Goal: Contribute content: Add original content to the website for others to see

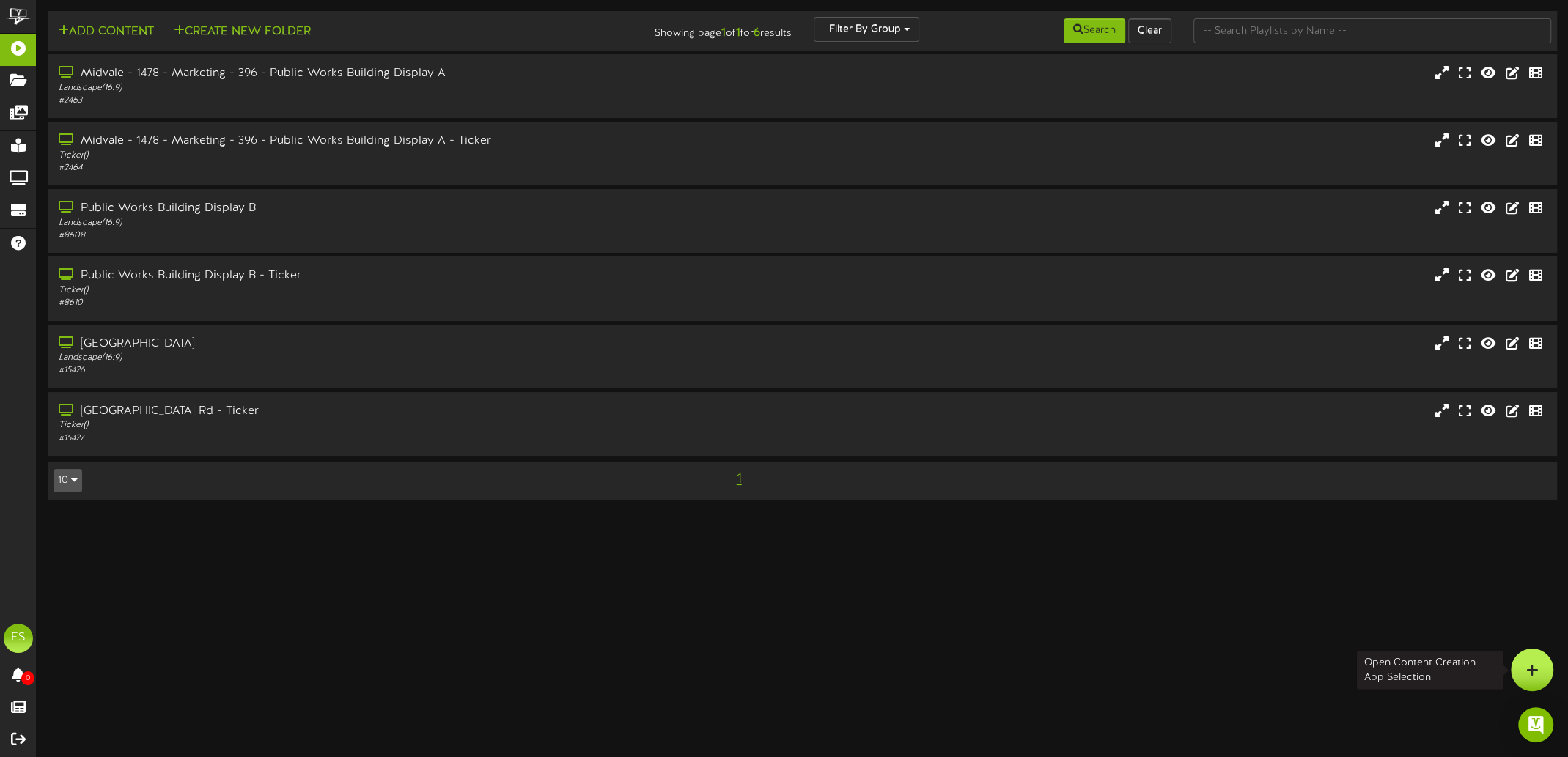
click at [1526, 658] on div at bounding box center [1532, 669] width 42 height 42
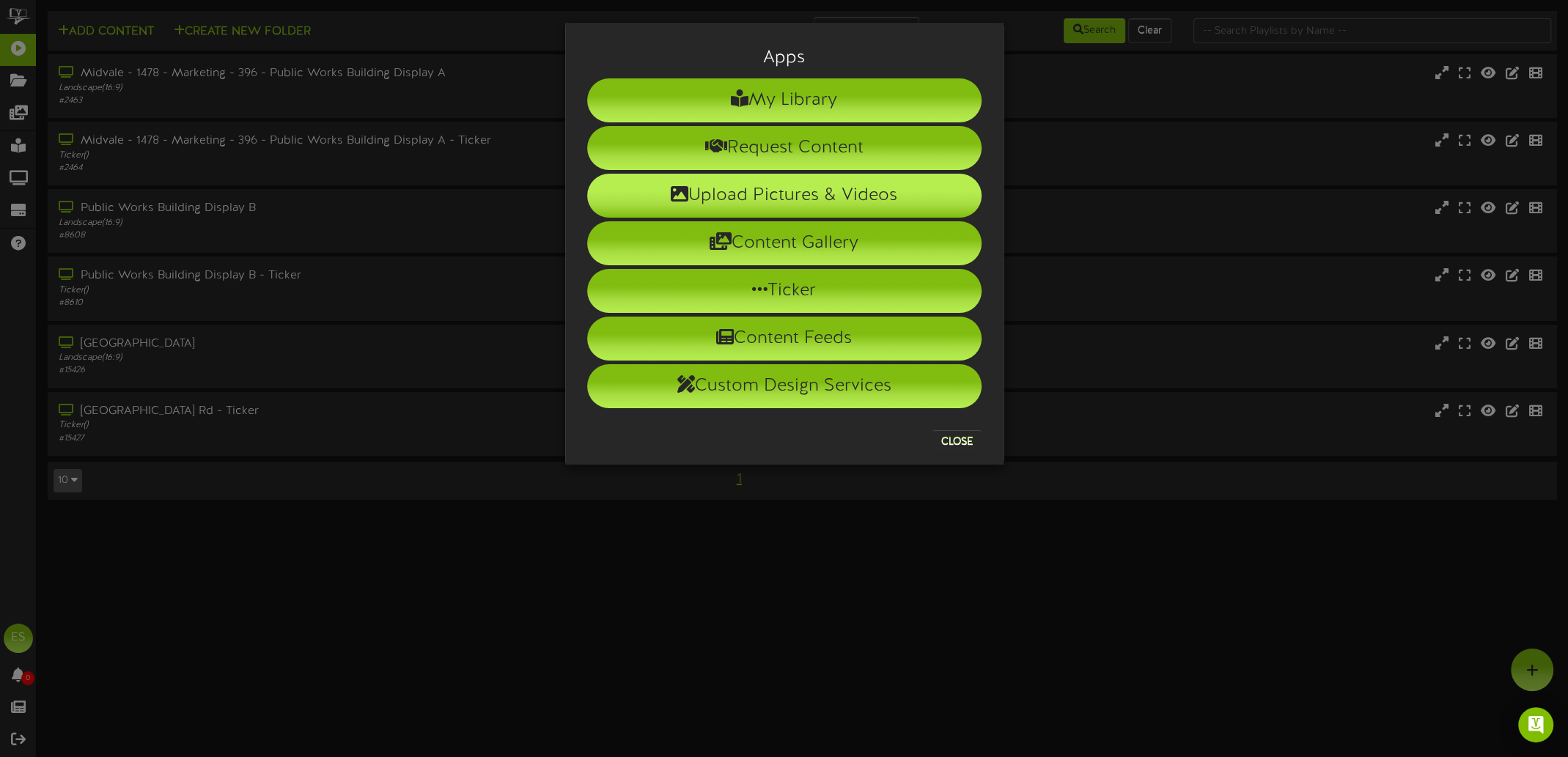
click at [768, 197] on li "Upload Pictures & Videos" at bounding box center [784, 195] width 394 height 44
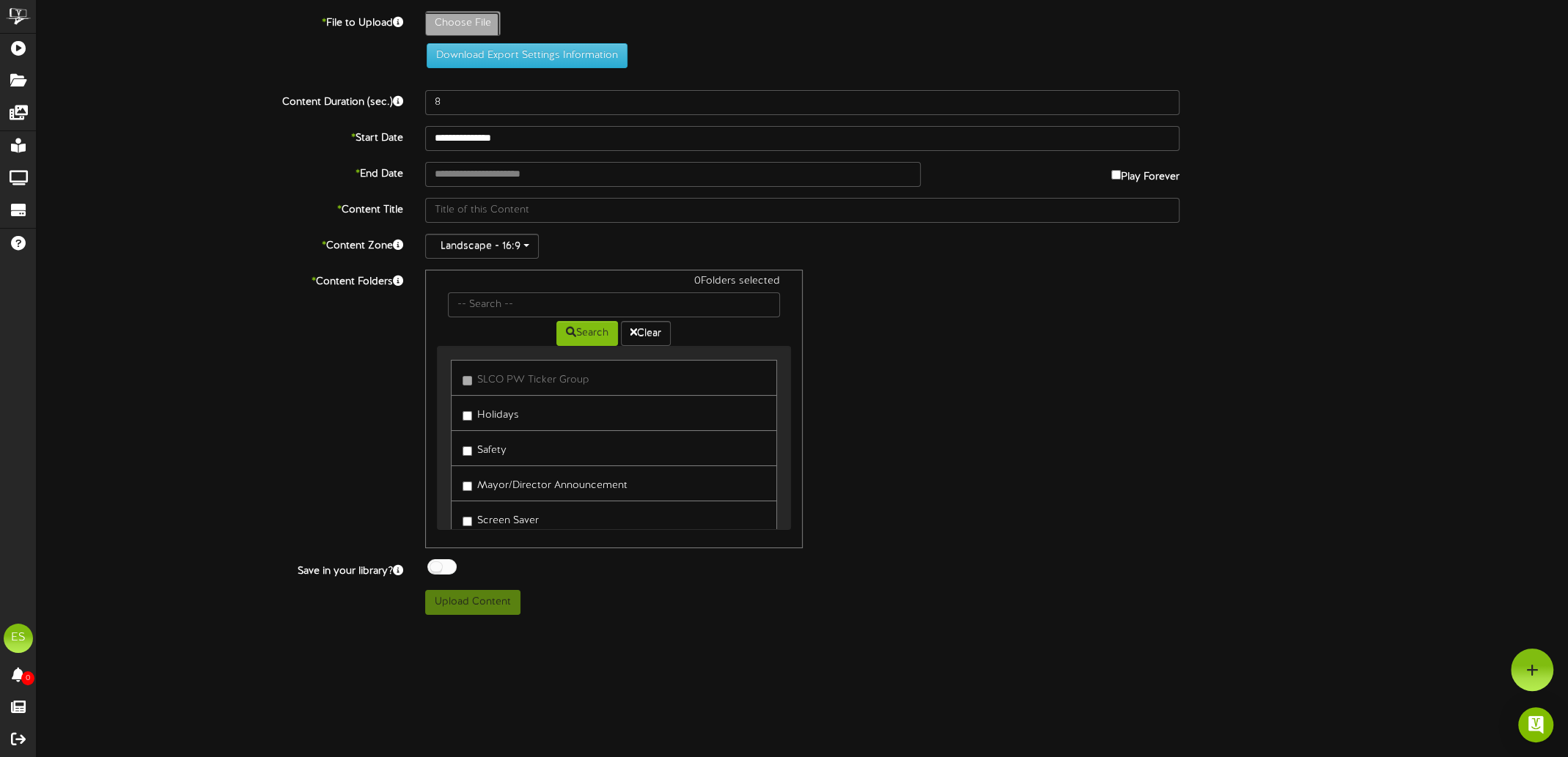
type input "**********"
type input "2025clothingorders"
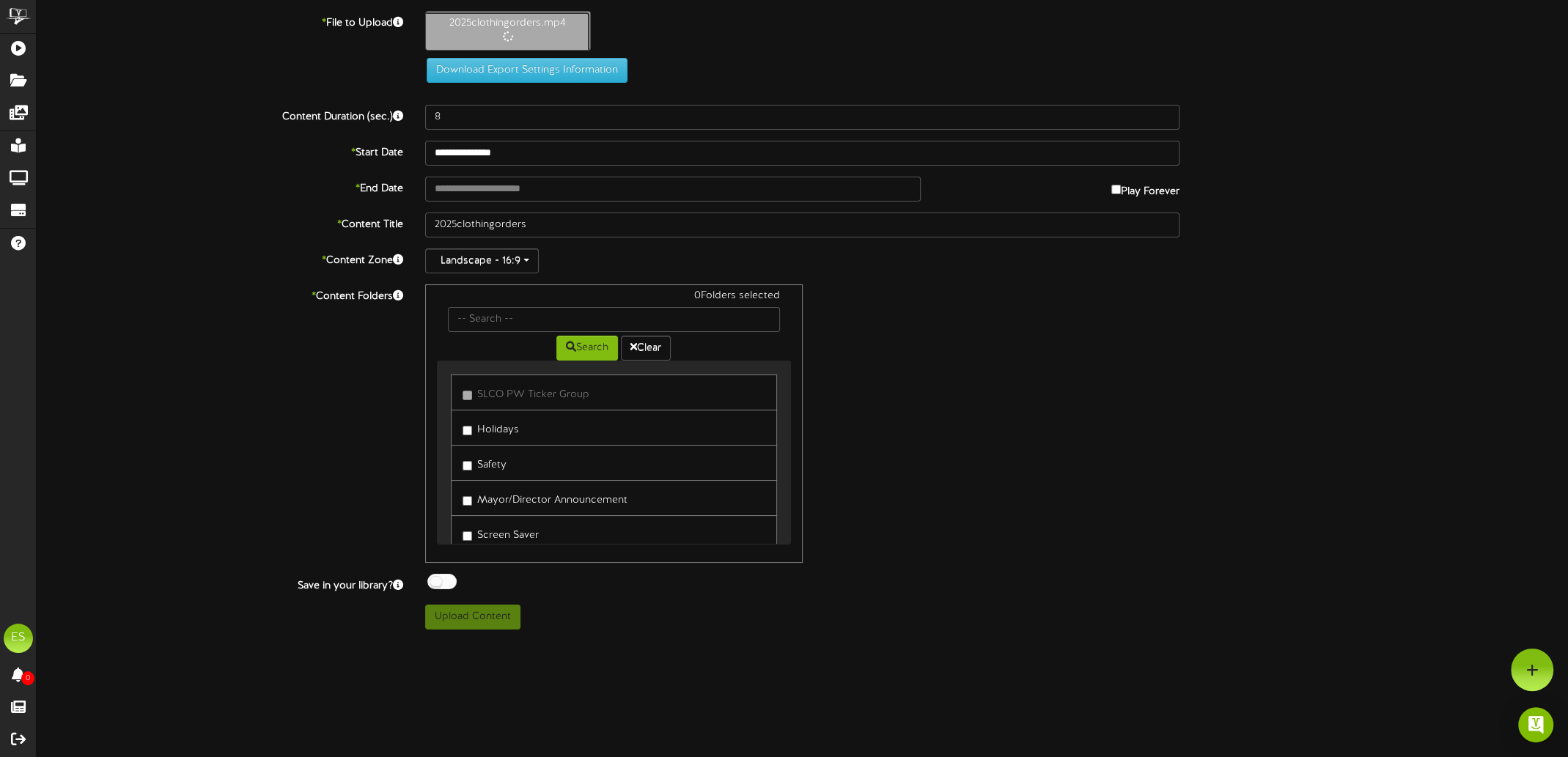
type input "20"
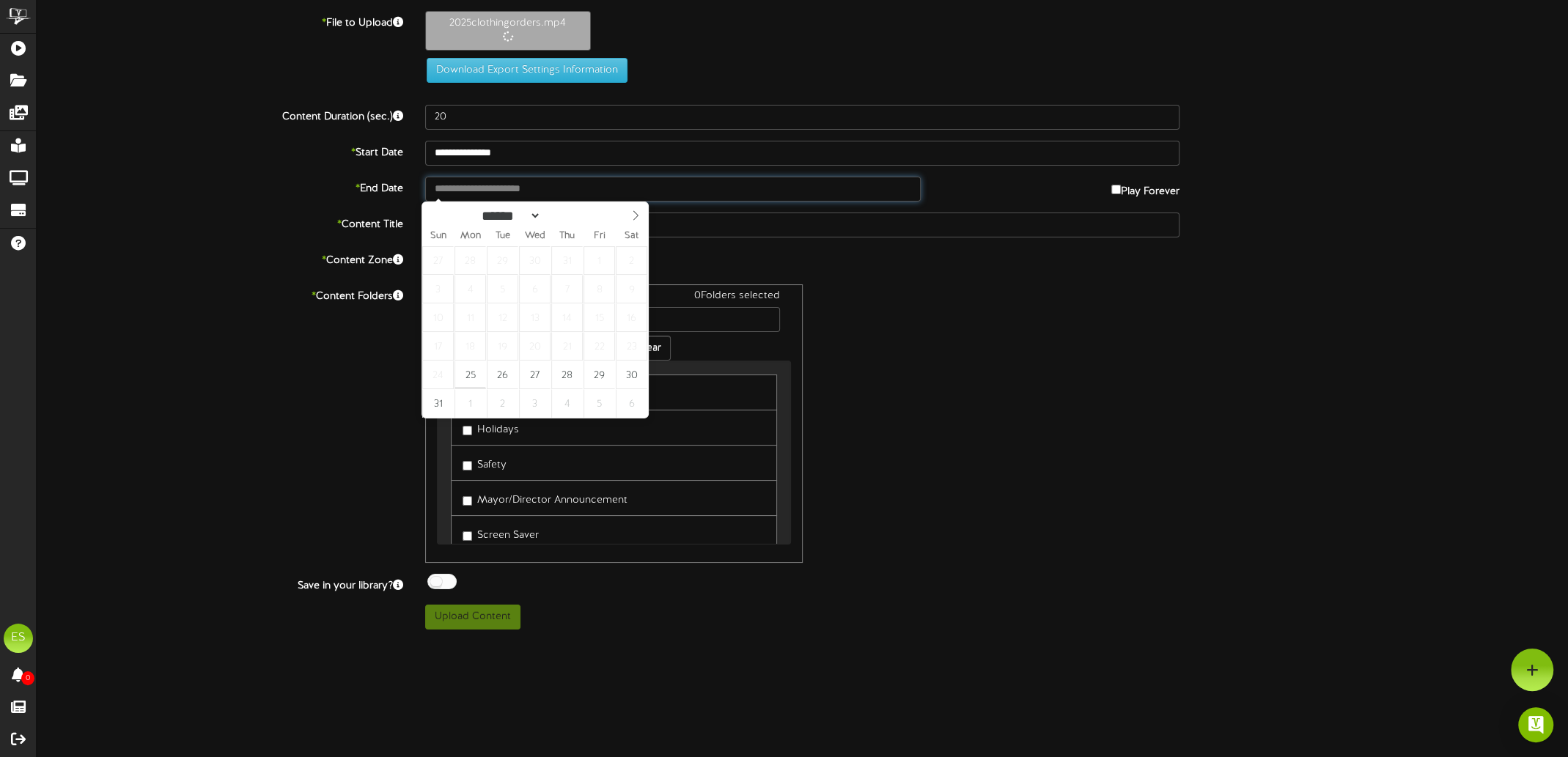
click at [519, 188] on input "text" at bounding box center [673, 189] width 495 height 25
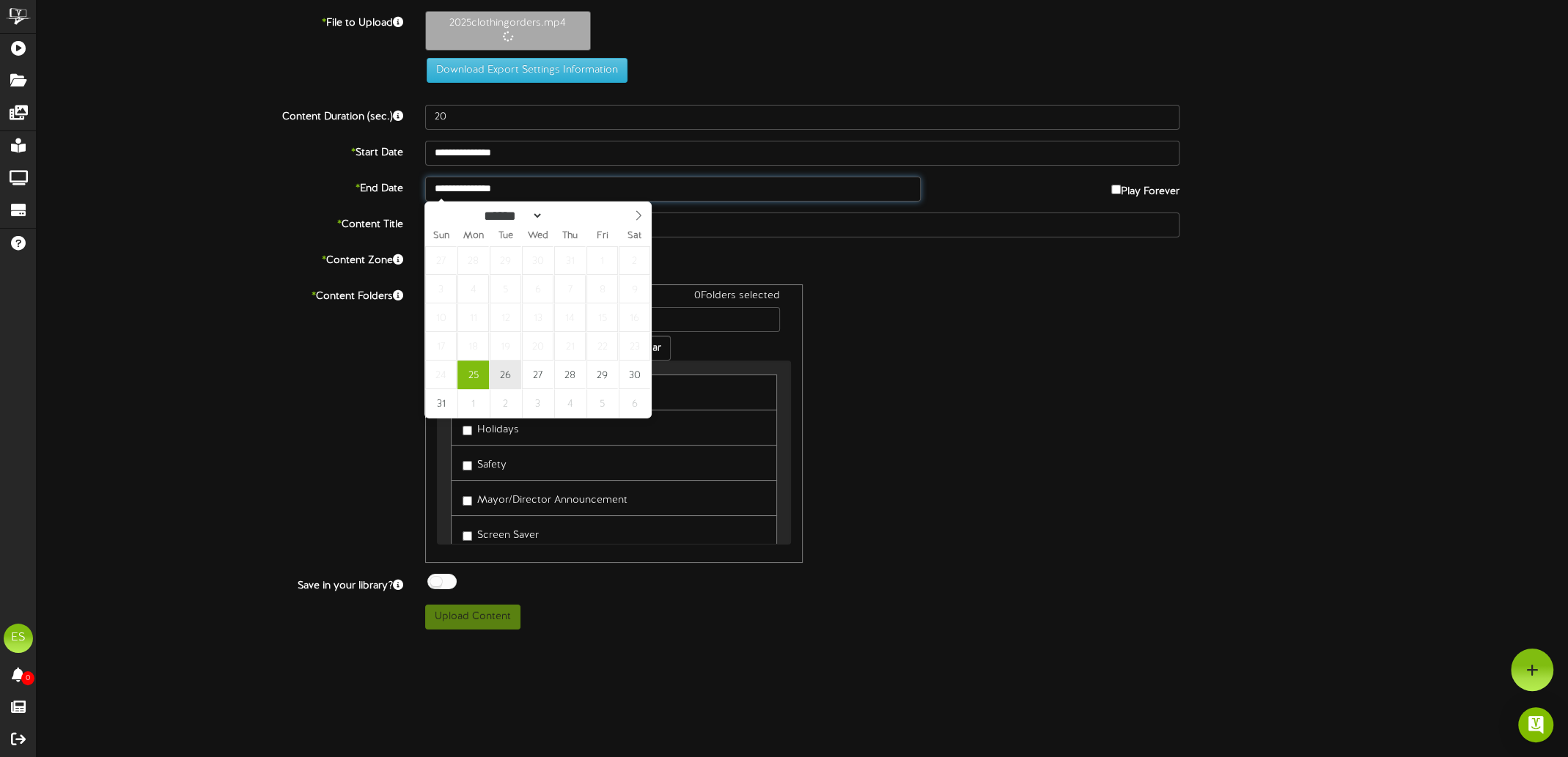
type input "**********"
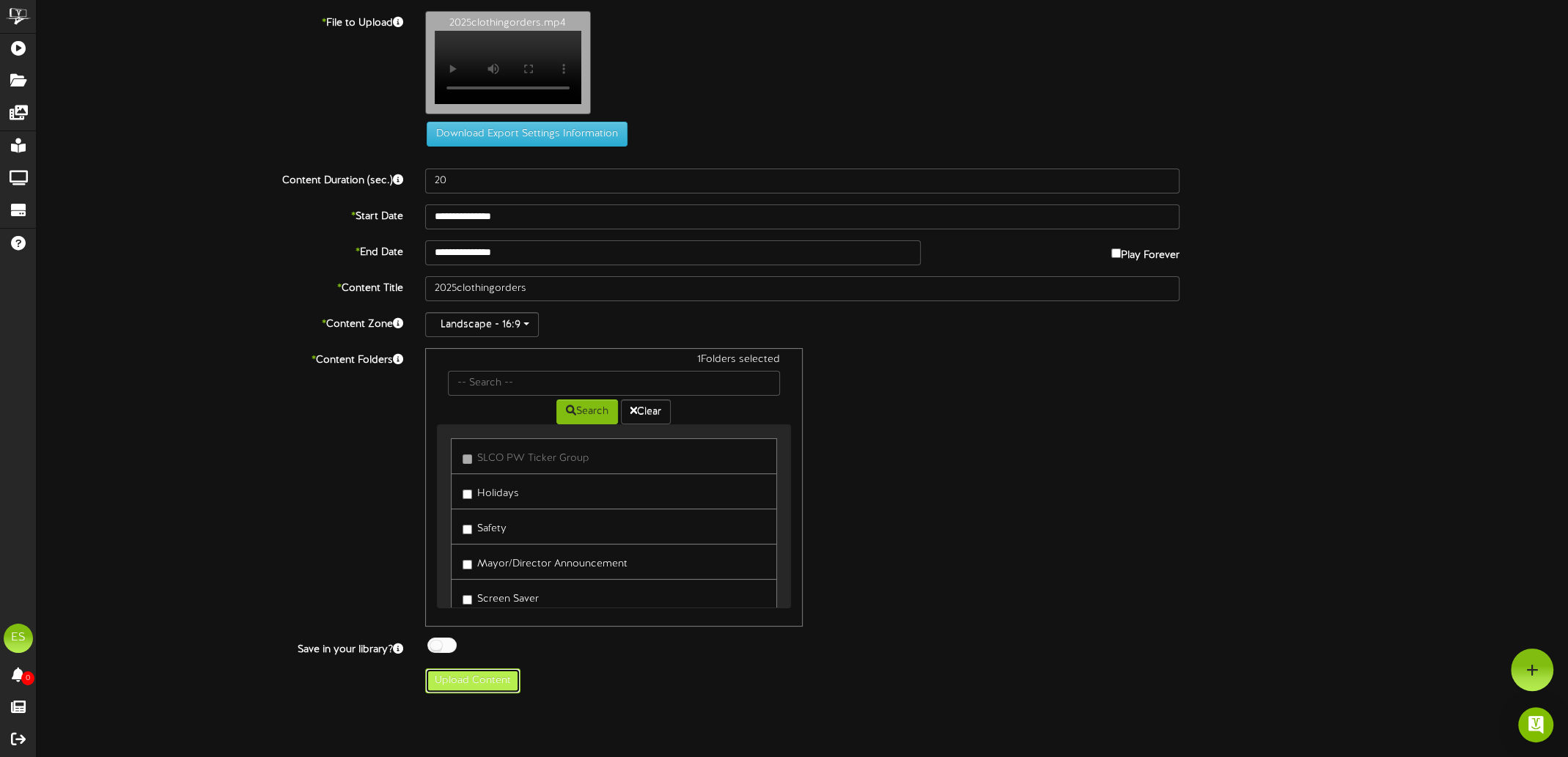
click at [483, 691] on button "Upload Content" at bounding box center [473, 681] width 95 height 25
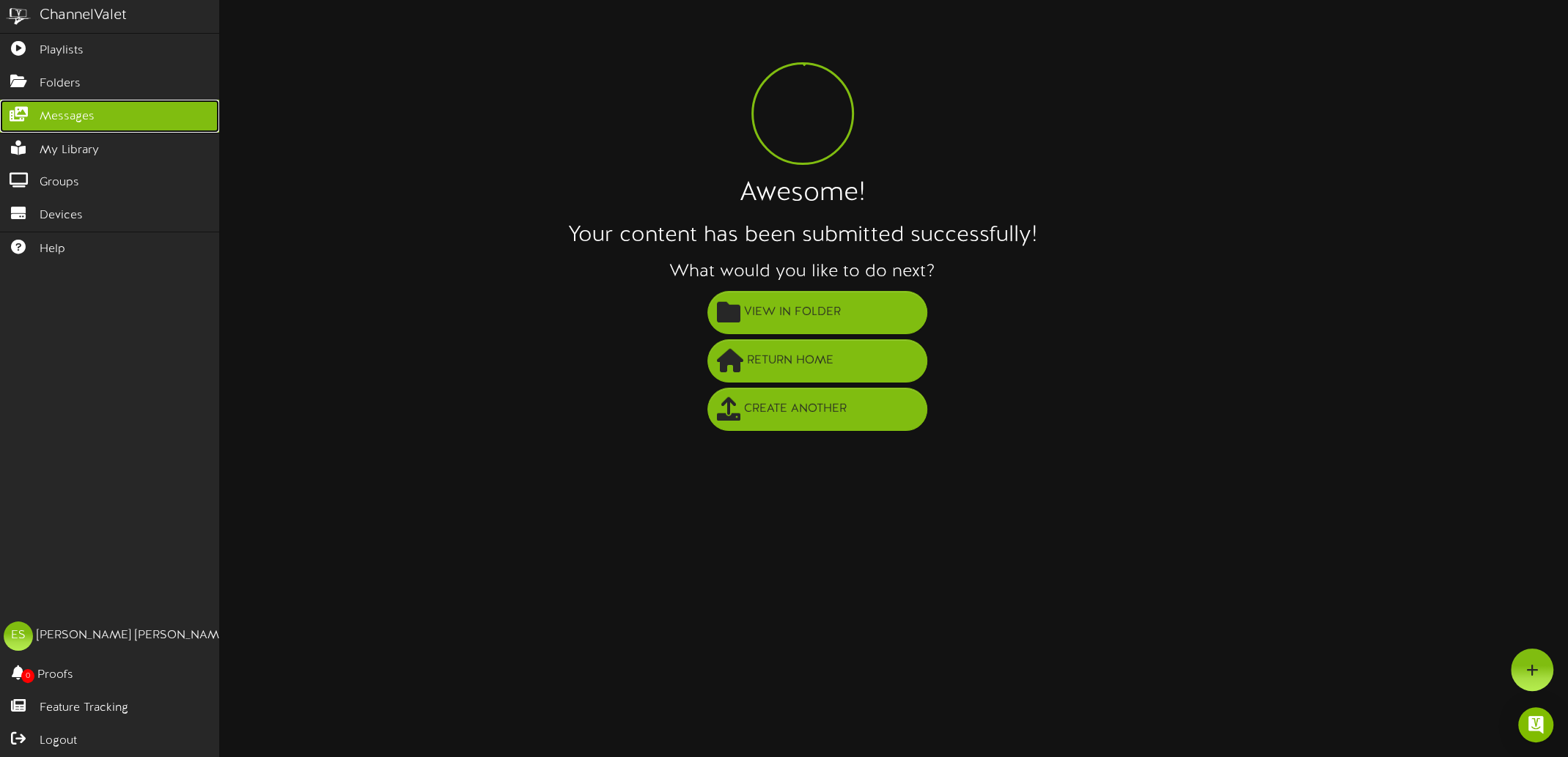
click at [72, 120] on link "Messages" at bounding box center [110, 115] width 219 height 33
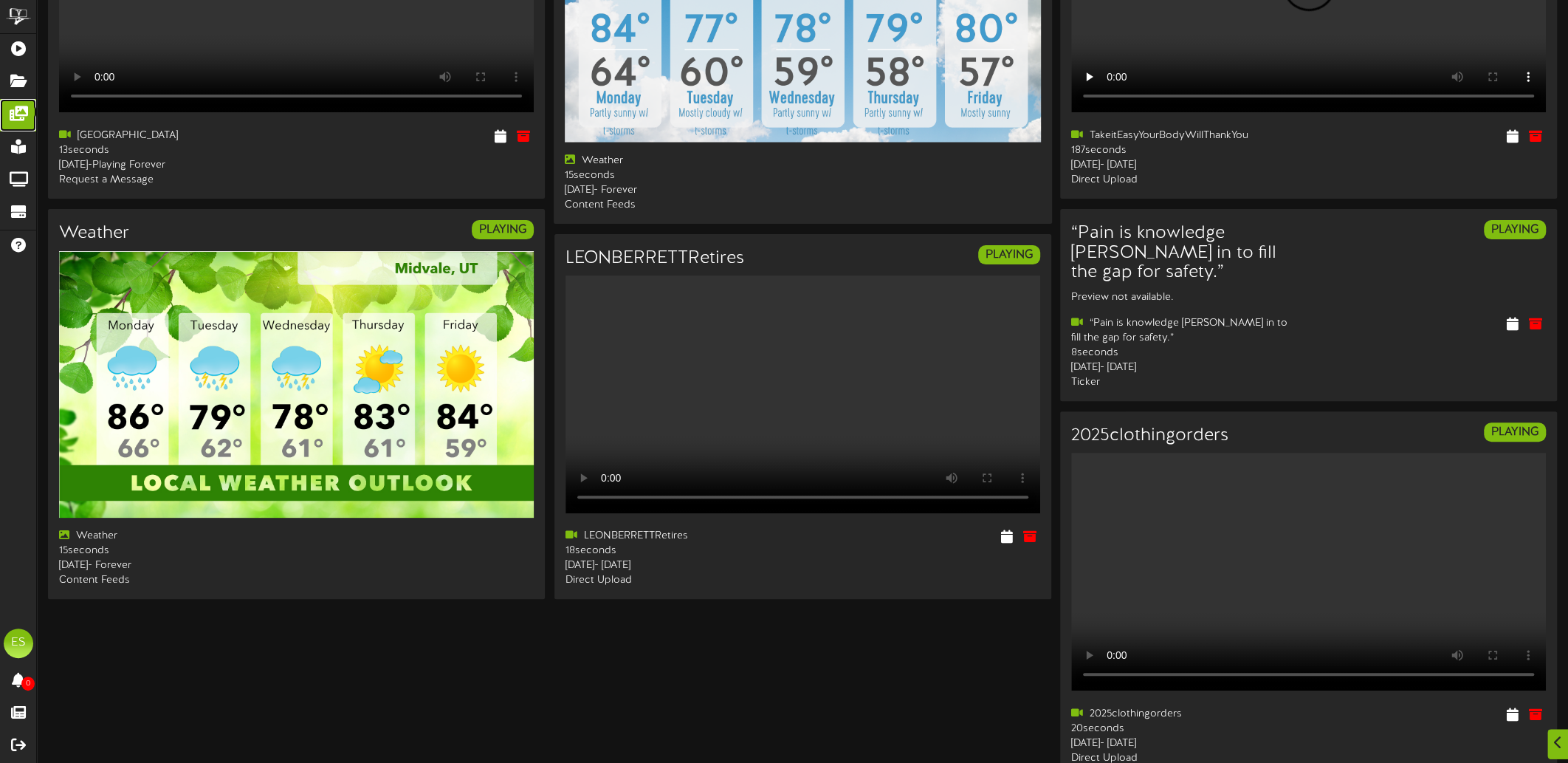
scroll to position [295, 0]
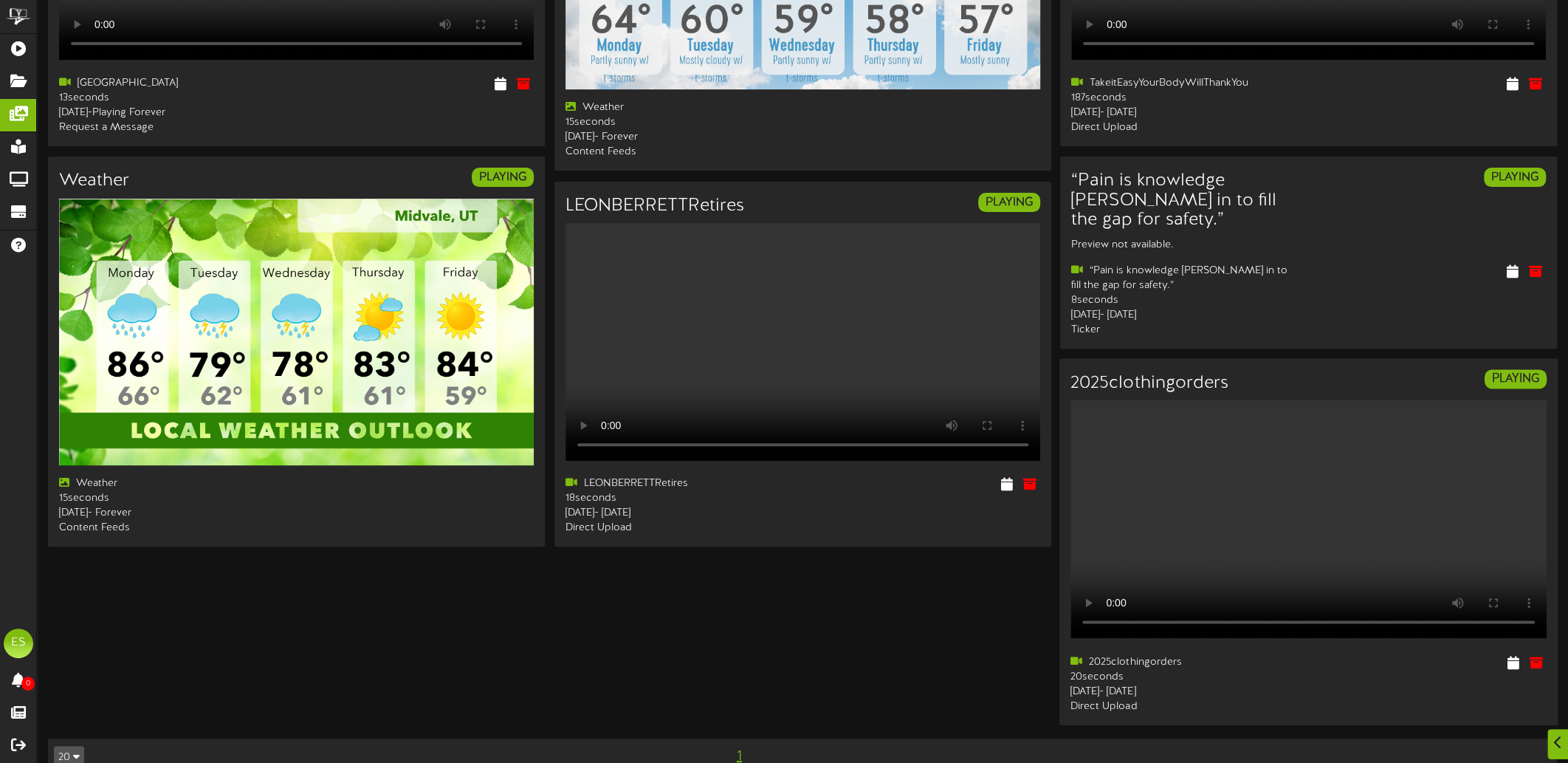
click at [1375, 556] on video "Your browser does not support HTML5 video." at bounding box center [1308, 519] width 476 height 238
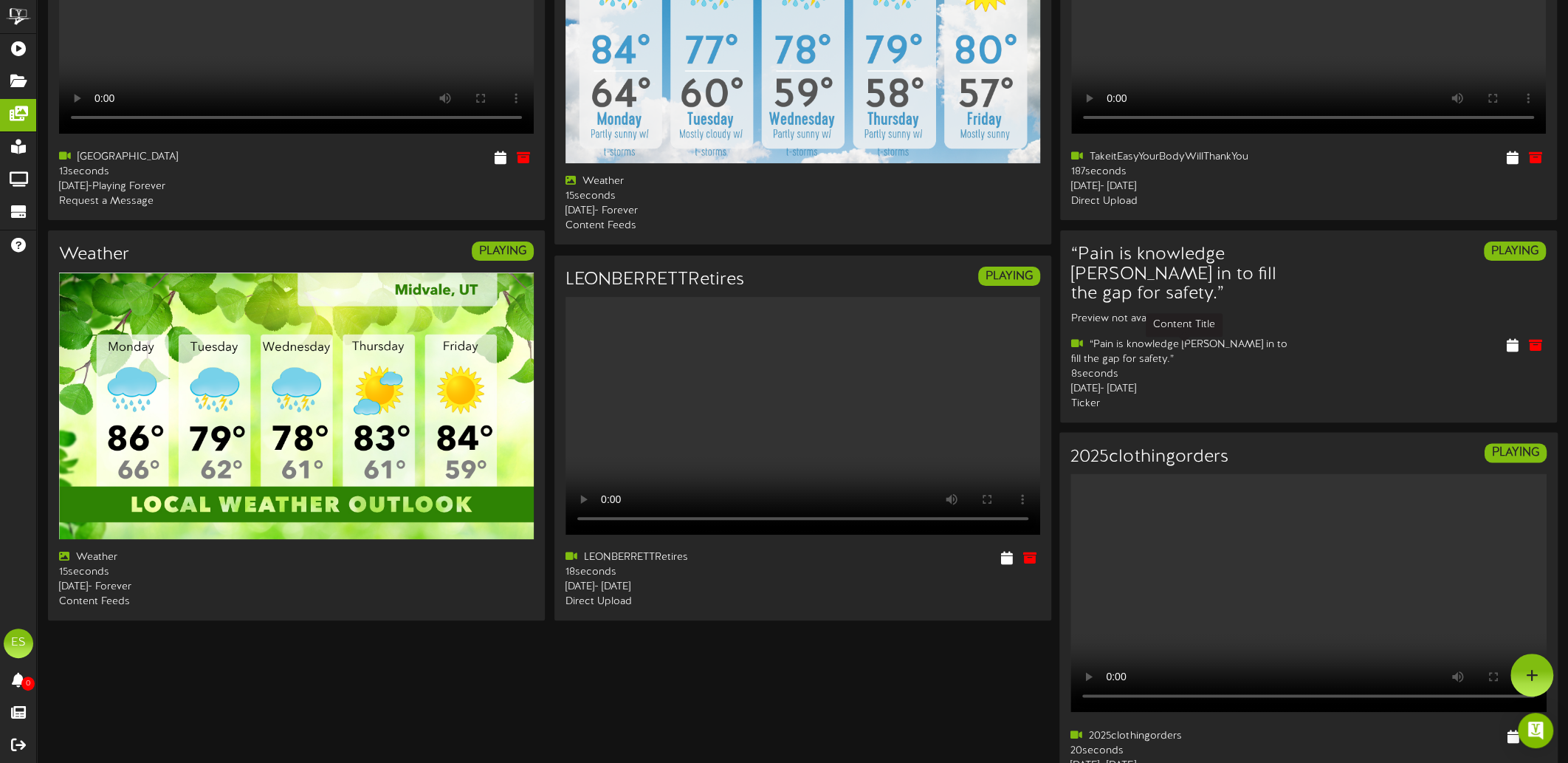
scroll to position [148, 0]
